Goal: Navigation & Orientation: Find specific page/section

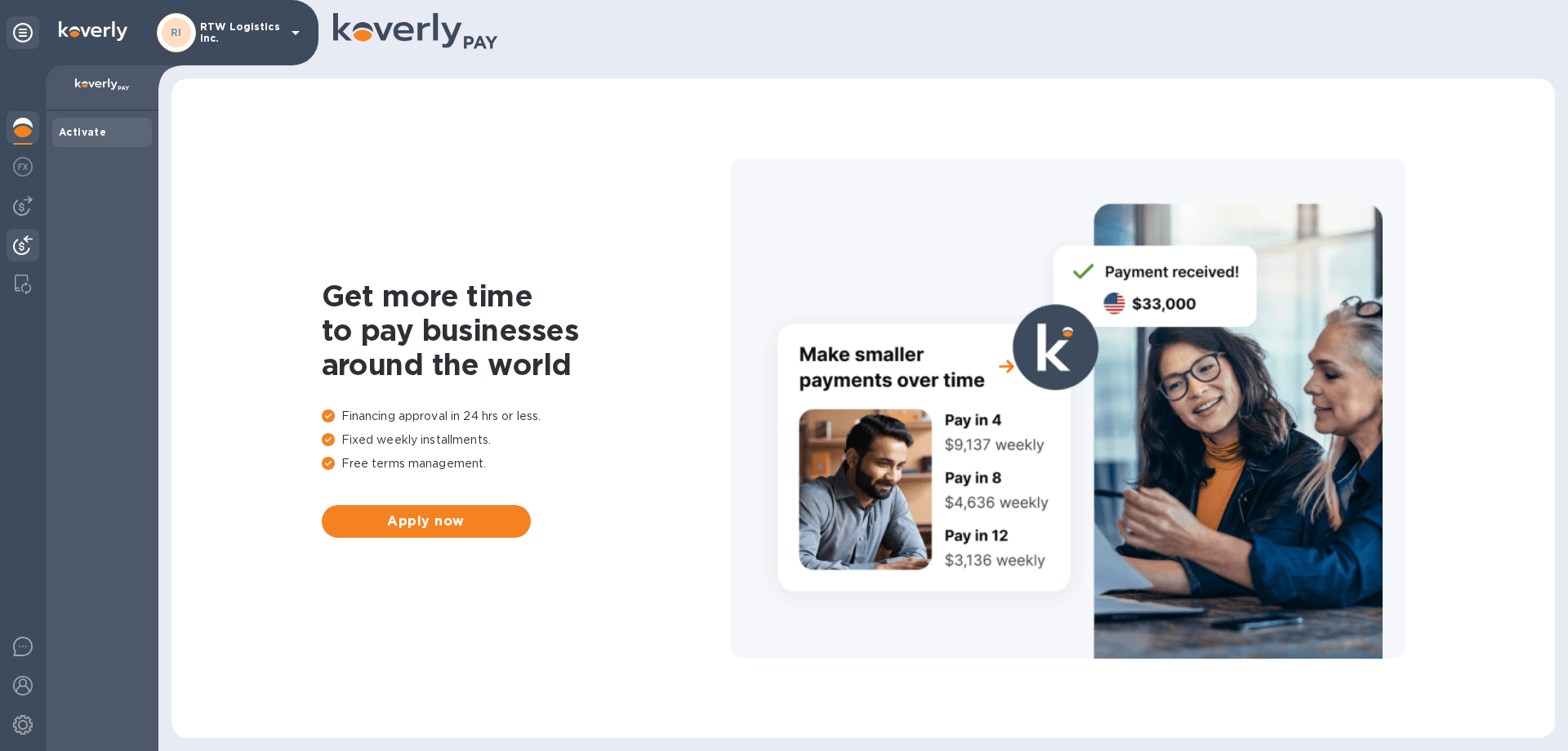
click at [21, 242] on img at bounding box center [23, 245] width 20 height 20
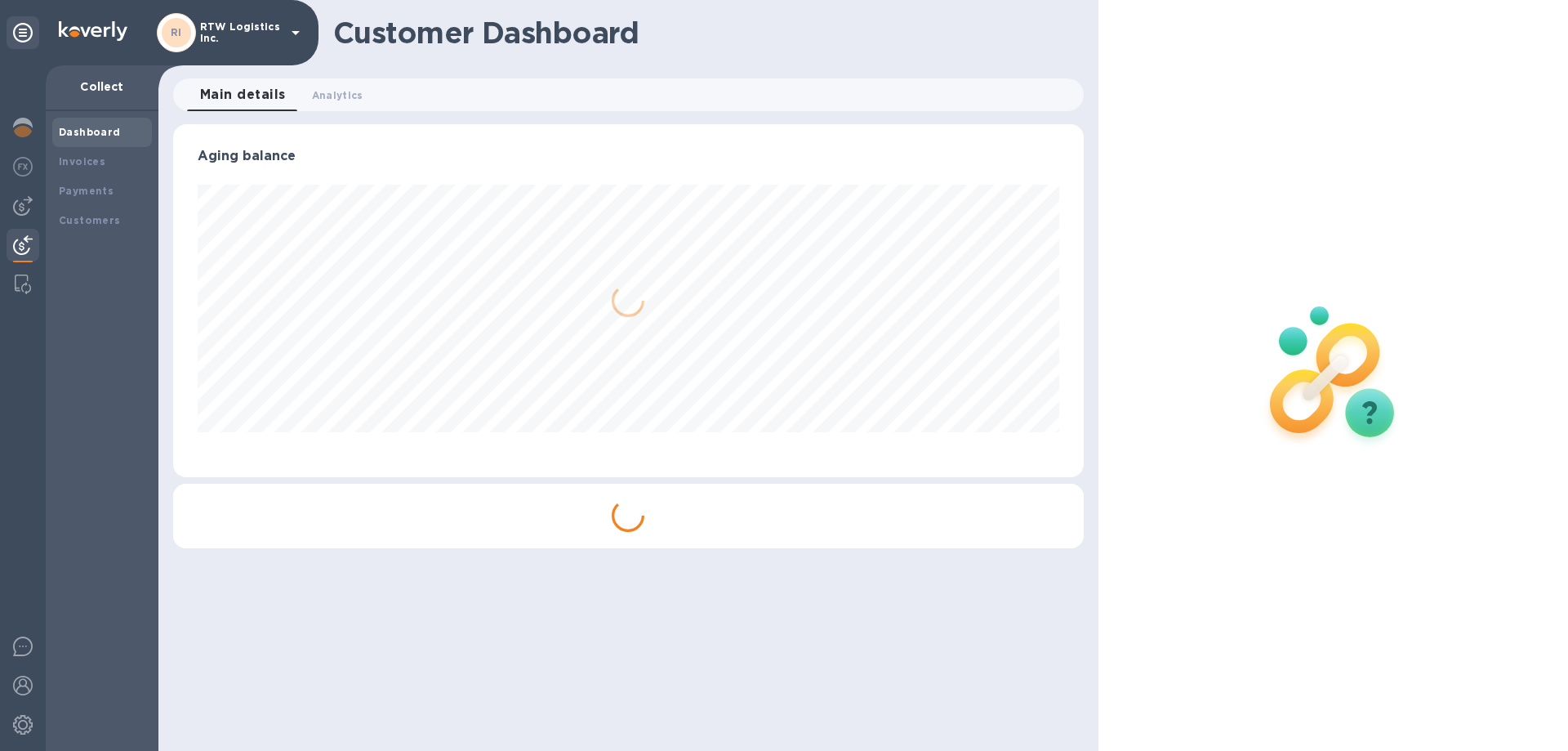
scroll to position [353, 910]
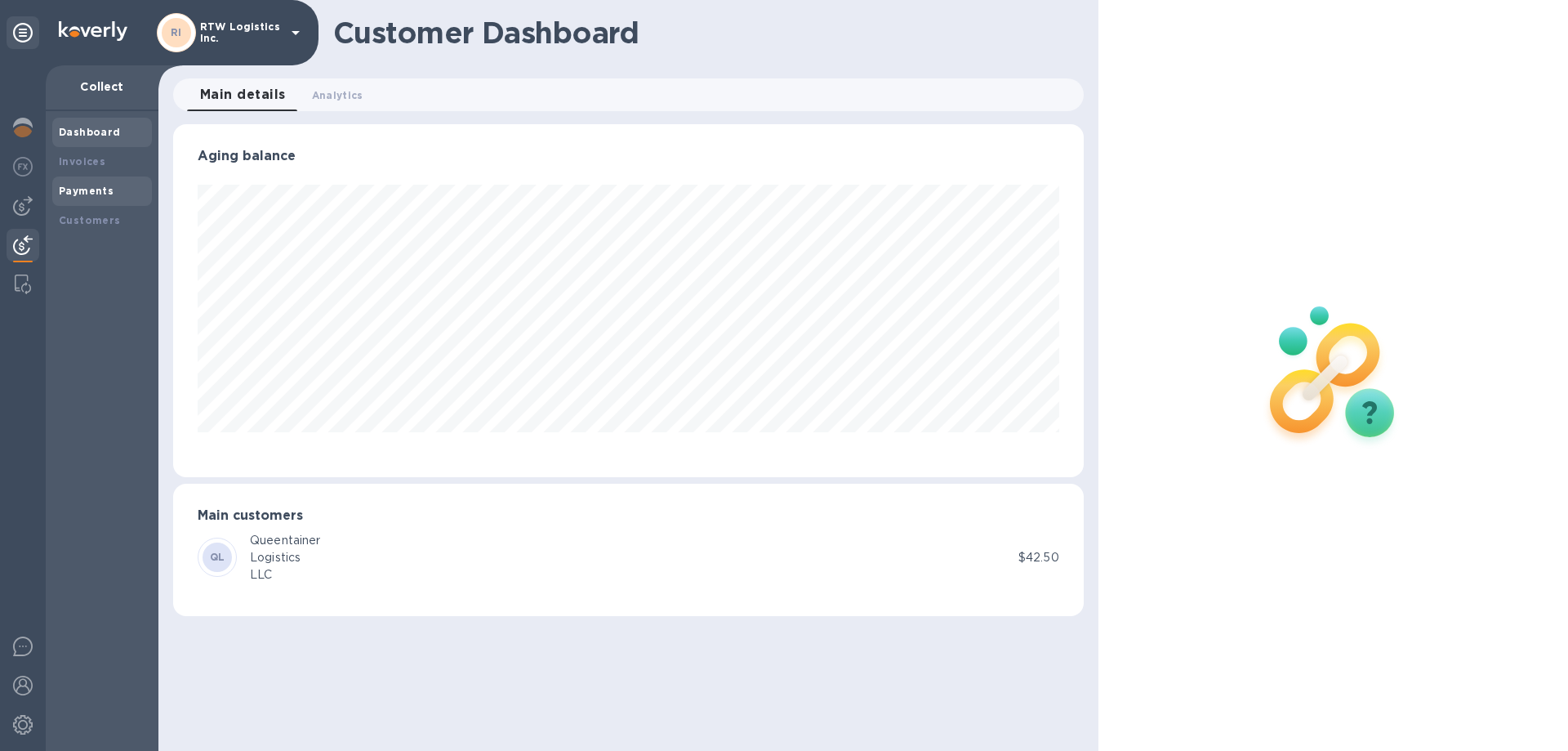
click at [92, 196] on b "Payments" at bounding box center [86, 191] width 55 height 12
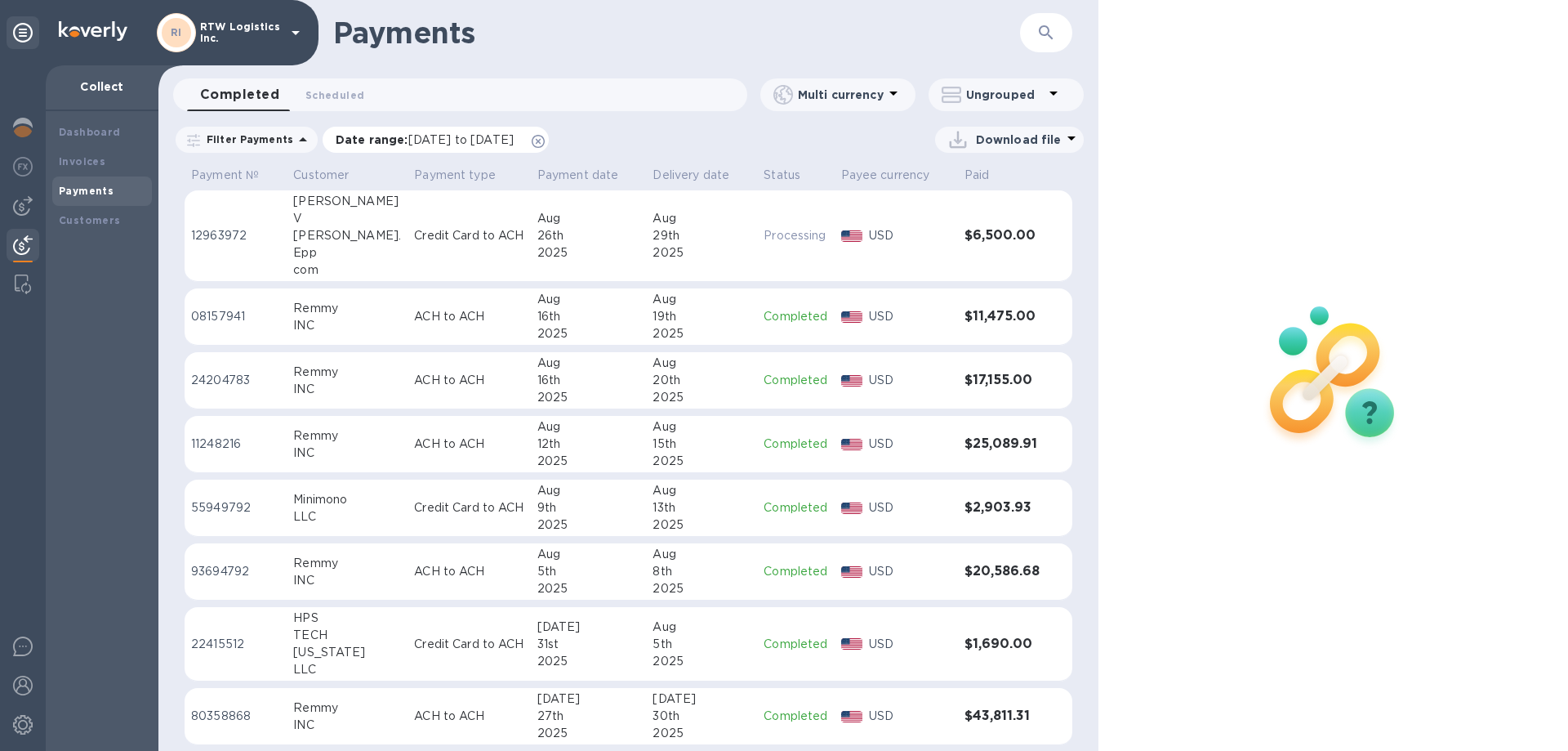
click at [545, 146] on icon at bounding box center [538, 141] width 13 height 13
